Goal: Check status: Check status

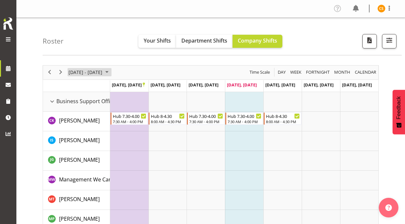
click at [88, 74] on span "[DATE] - [DATE]" at bounding box center [85, 72] width 35 height 8
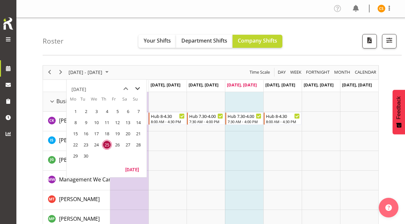
click at [138, 89] on span "next month" at bounding box center [137, 89] width 11 height 12
click at [118, 136] on span "17" at bounding box center [118, 134] width 10 height 10
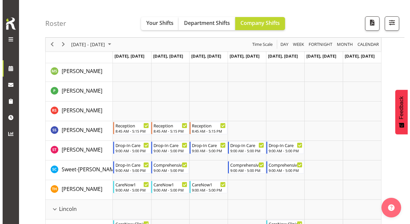
scroll to position [919, 0]
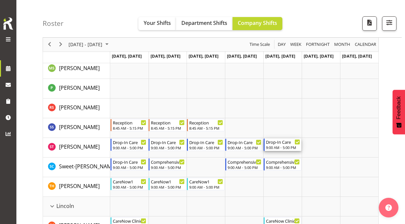
click at [280, 150] on div "9:00 AM - 5:00 PM" at bounding box center [283, 147] width 34 height 5
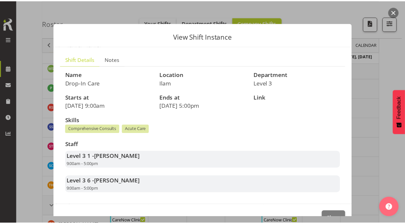
scroll to position [18, 0]
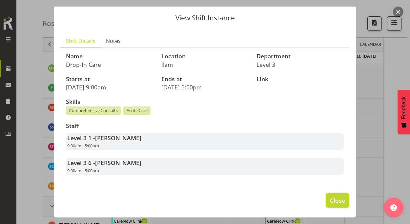
click at [333, 200] on span "Close" at bounding box center [337, 201] width 15 height 9
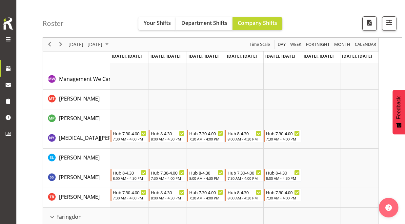
scroll to position [0, 0]
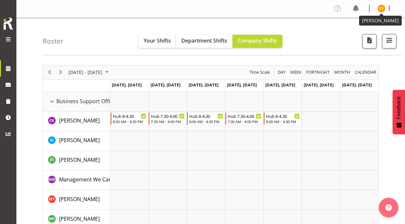
click at [385, 10] on img at bounding box center [382, 9] width 8 height 8
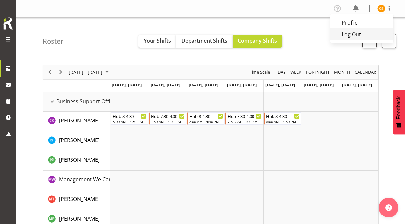
click at [372, 34] on link "Log Out" at bounding box center [361, 35] width 63 height 12
